Goal: Transaction & Acquisition: Purchase product/service

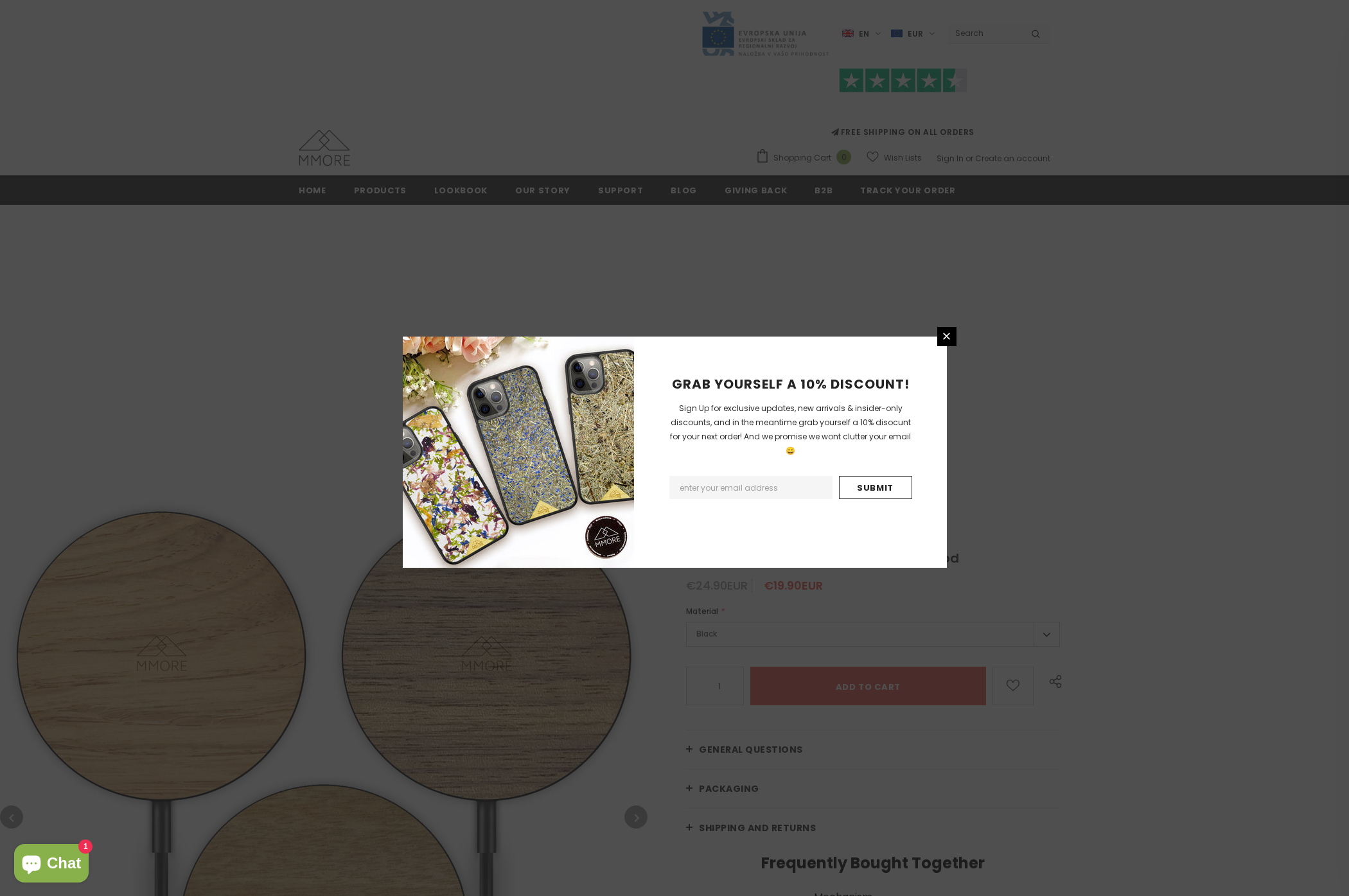
type input "0"
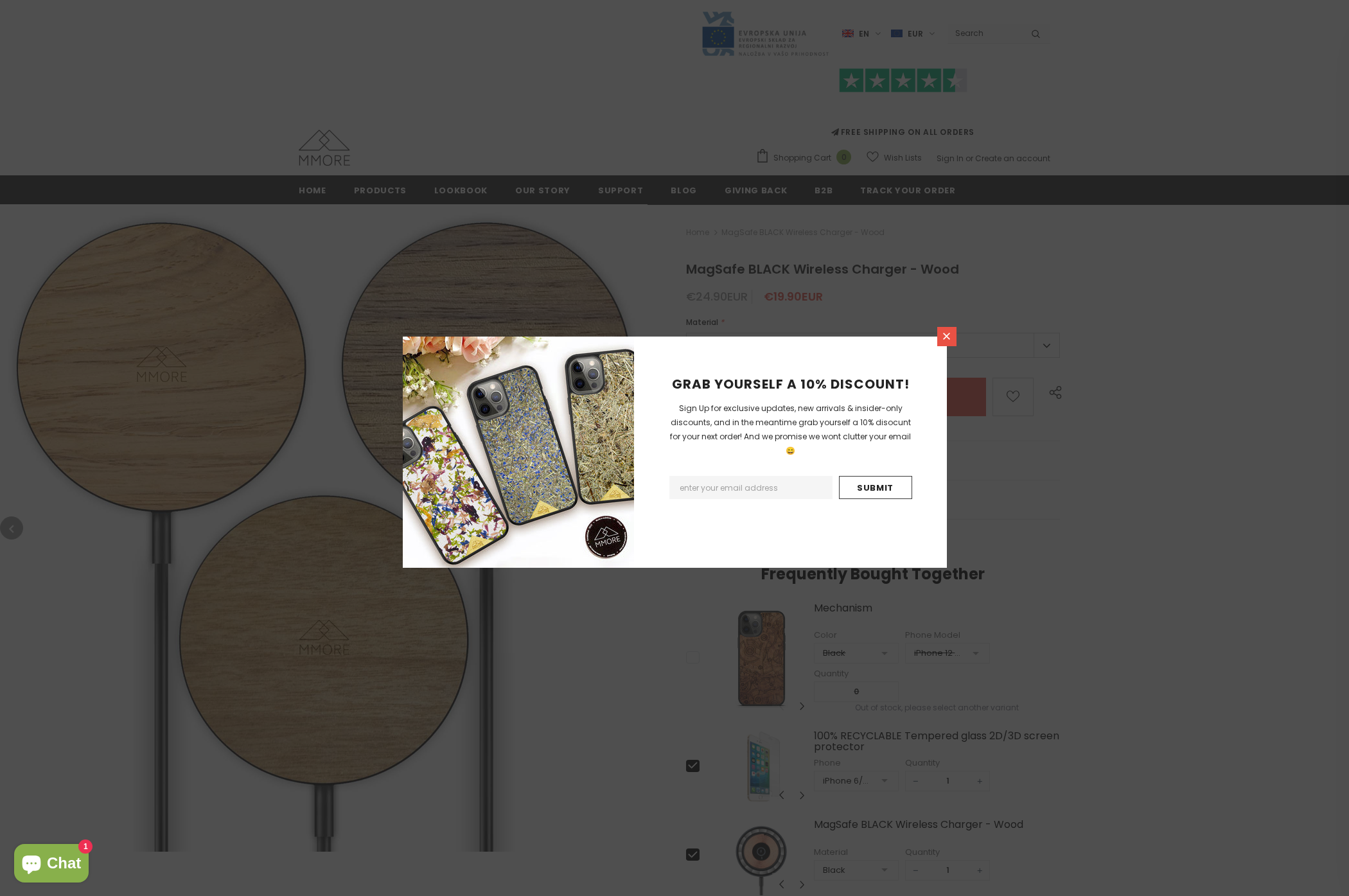
click at [939, 328] on link at bounding box center [947, 337] width 19 height 19
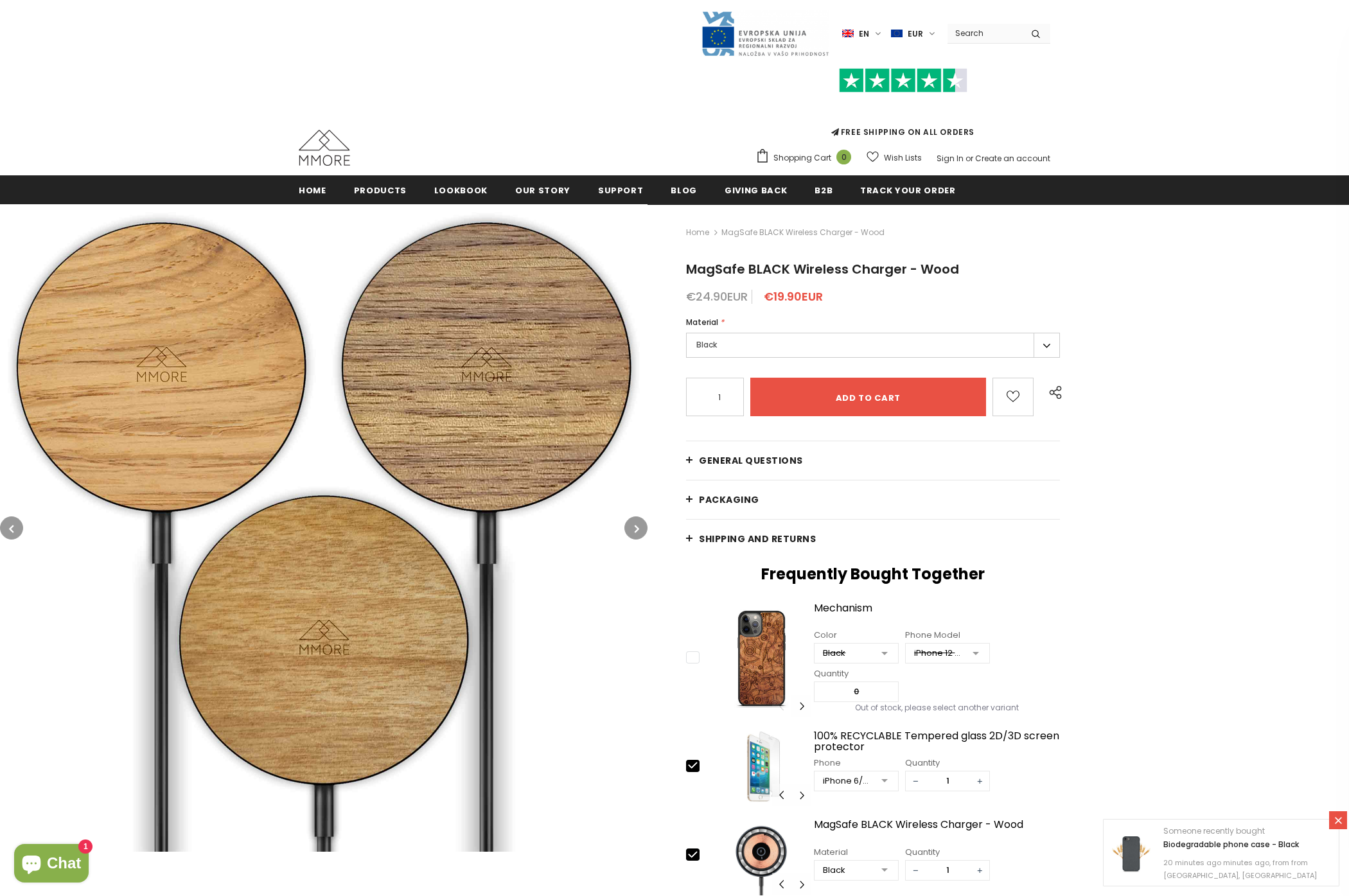
click at [992, 307] on div "Home MagSafe BLACK Wireless Charger - Wood MagSafe BLACK Wireless Charger - Woo…" at bounding box center [998, 613] width 702 height 817
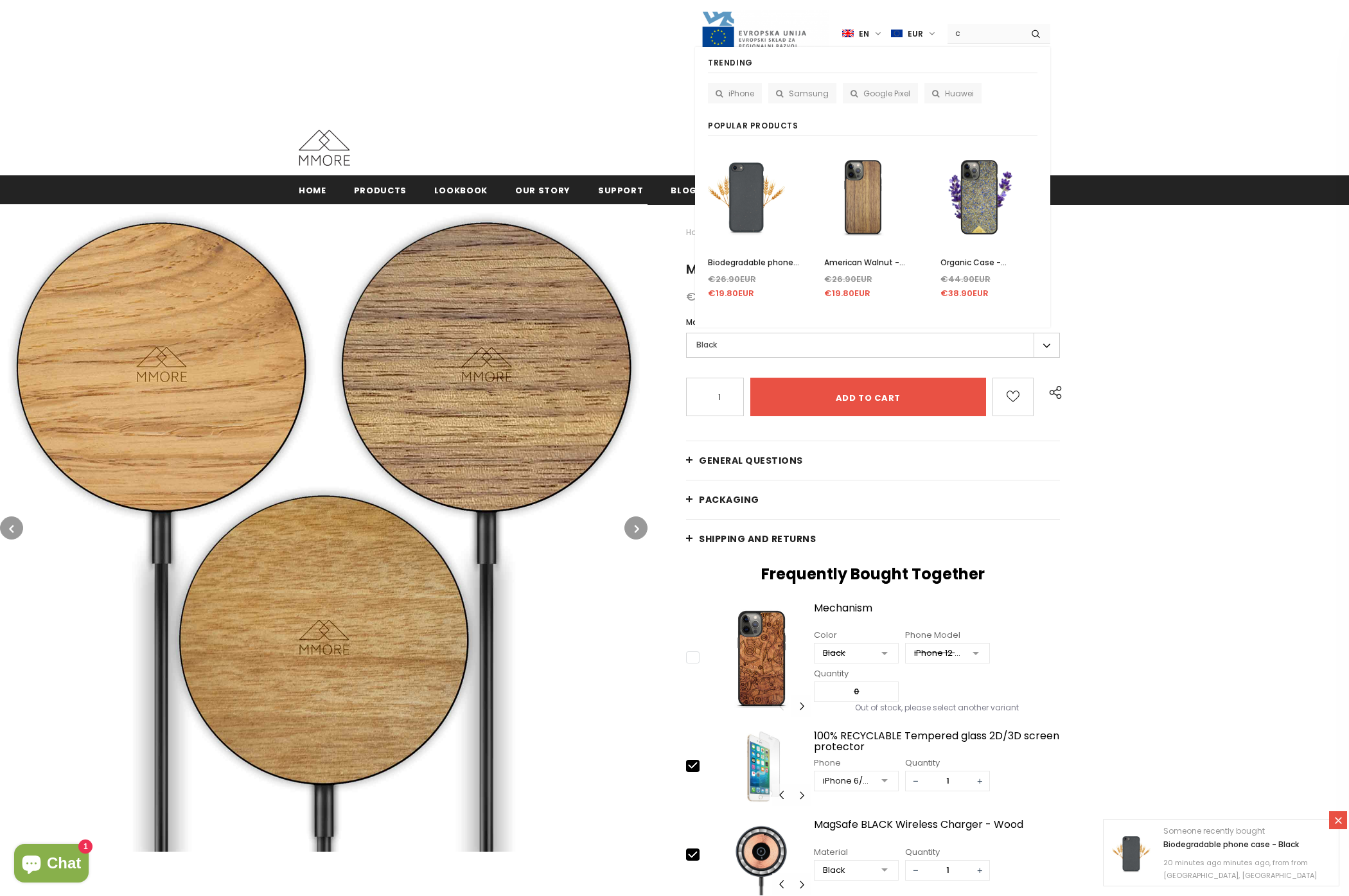
click at [995, 35] on input "c" at bounding box center [984, 32] width 74 height 18
type input "car"
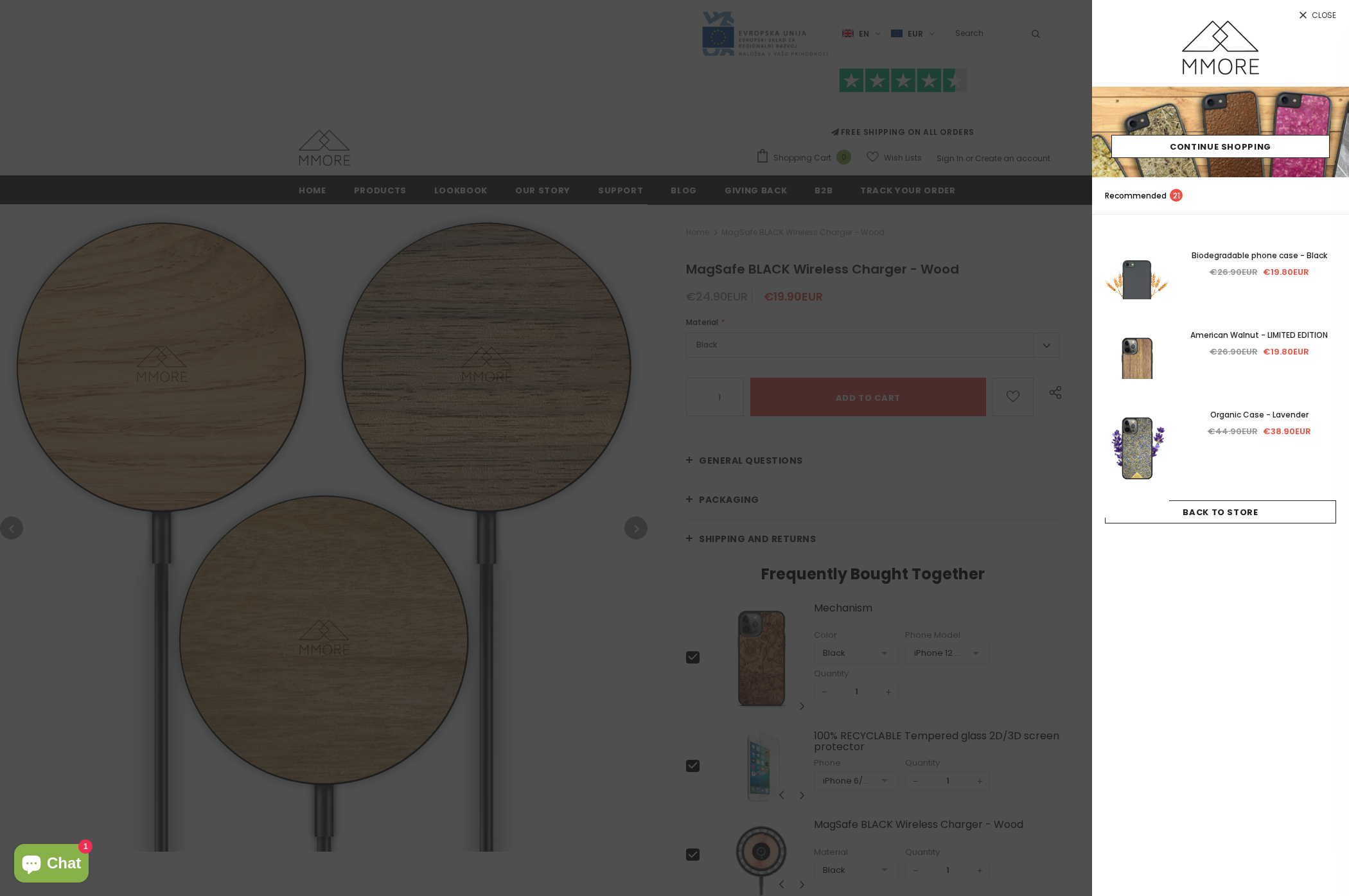
type input "0"
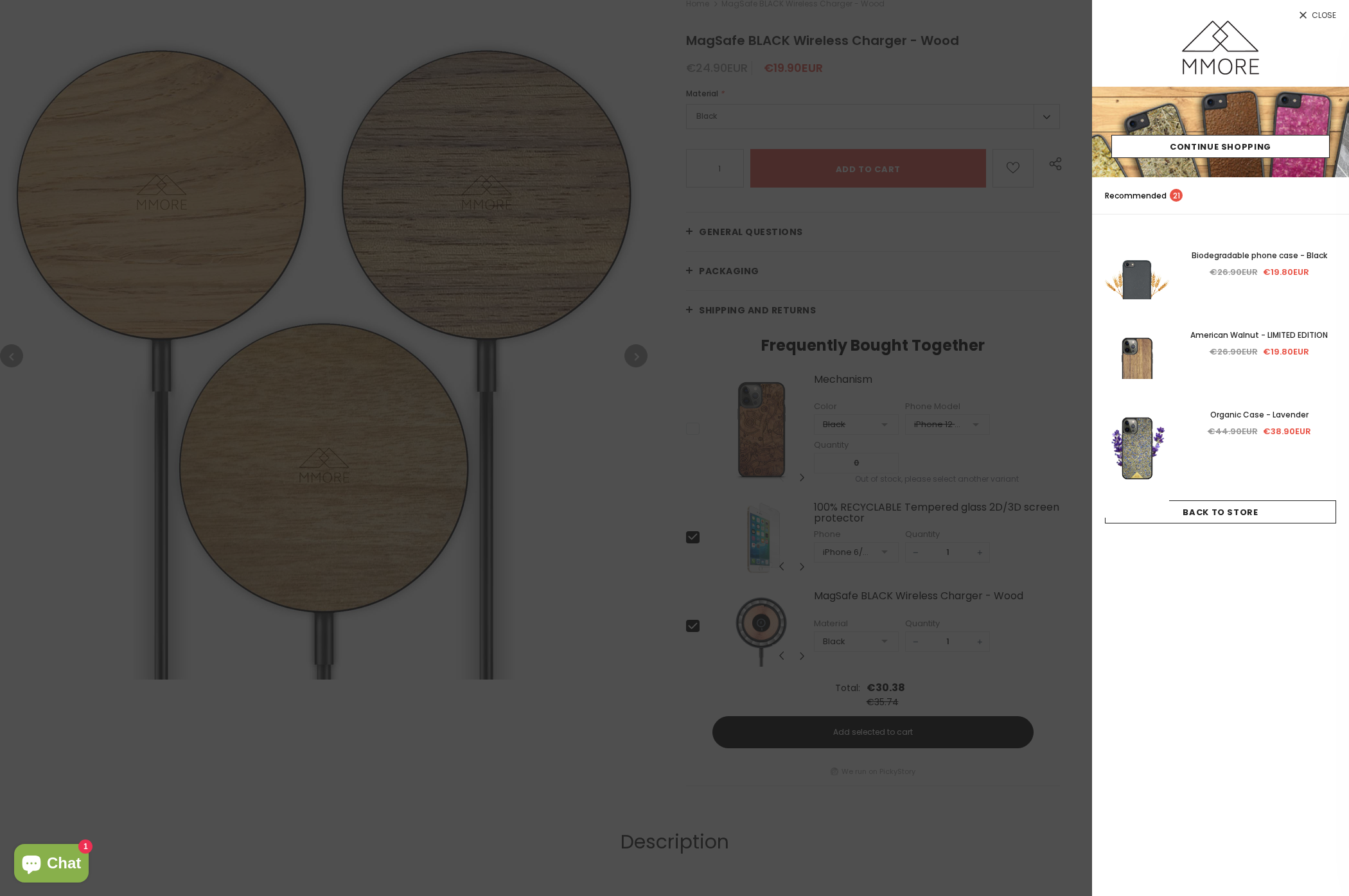
scroll to position [234, 0]
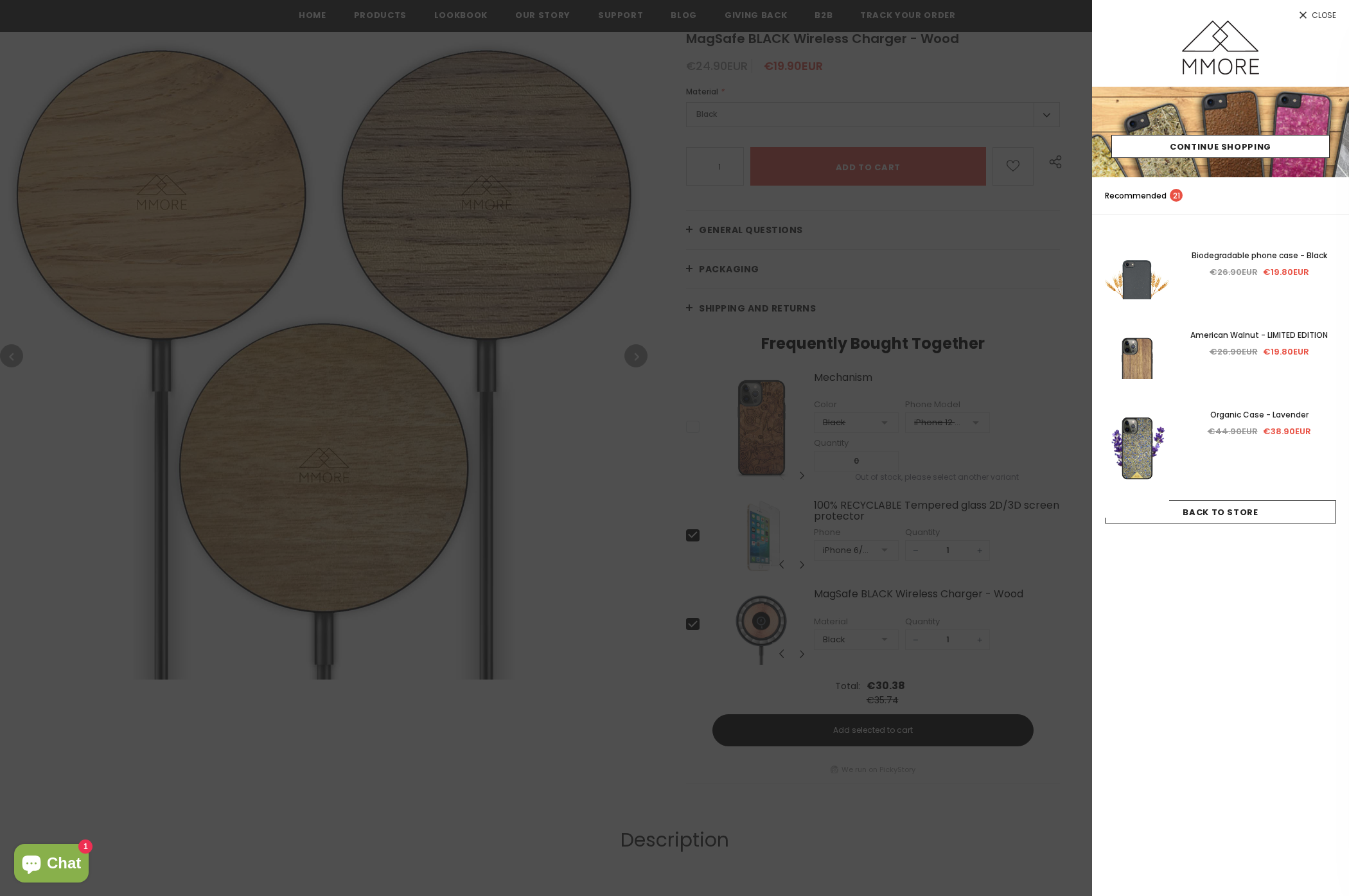
click at [512, 603] on div at bounding box center [674, 448] width 1349 height 896
